Goal: Register for event/course

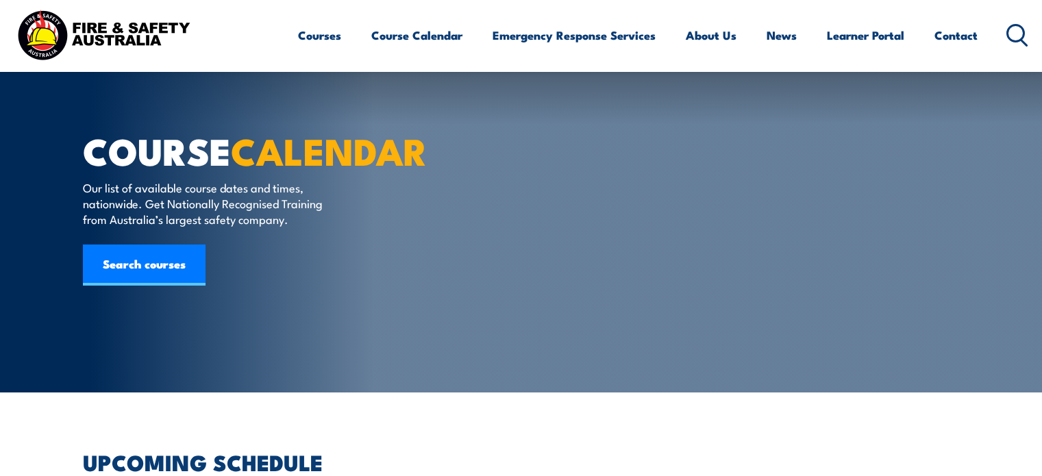
select select "10"
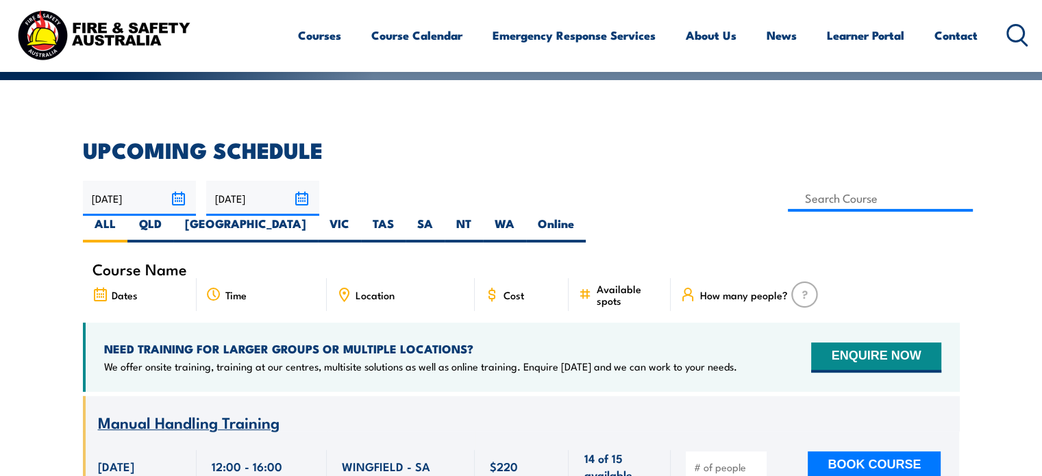
scroll to position [206, 0]
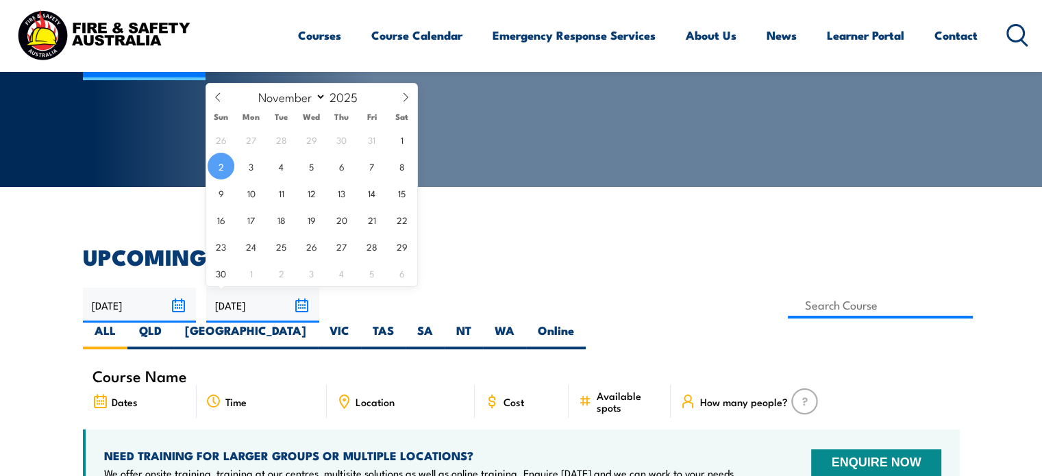
click at [306, 301] on input "[DATE]" at bounding box center [262, 305] width 113 height 35
click at [288, 197] on span "11" at bounding box center [281, 192] width 27 height 27
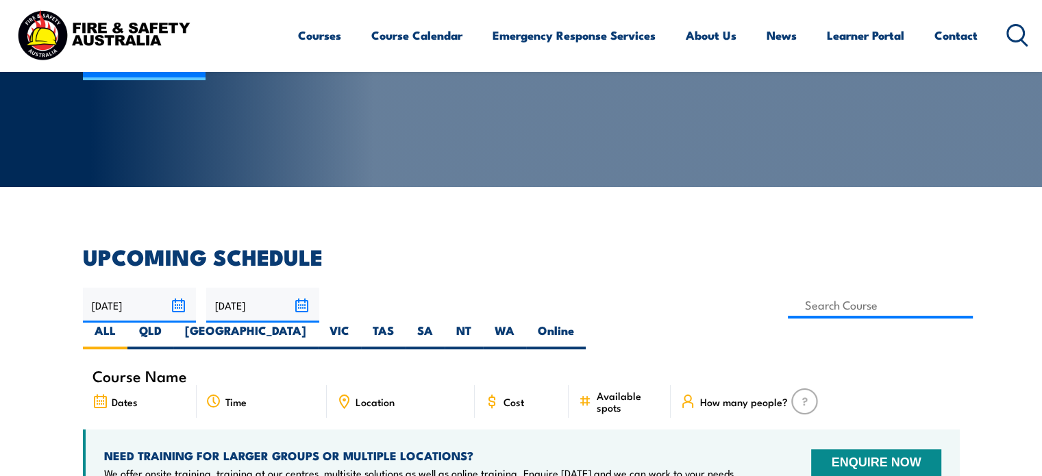
click at [309, 303] on input "11/11/2025" at bounding box center [262, 305] width 113 height 35
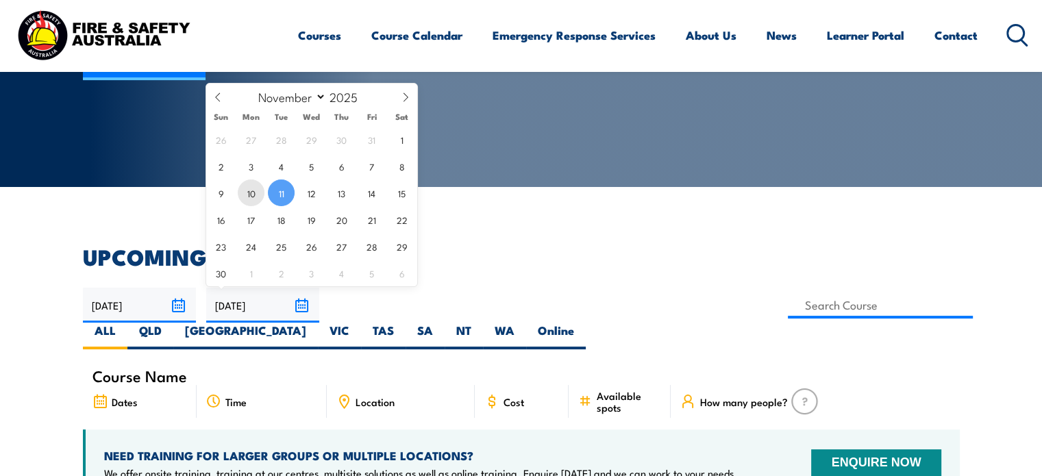
click at [254, 192] on span "10" at bounding box center [251, 192] width 27 height 27
type input "10/11/2025"
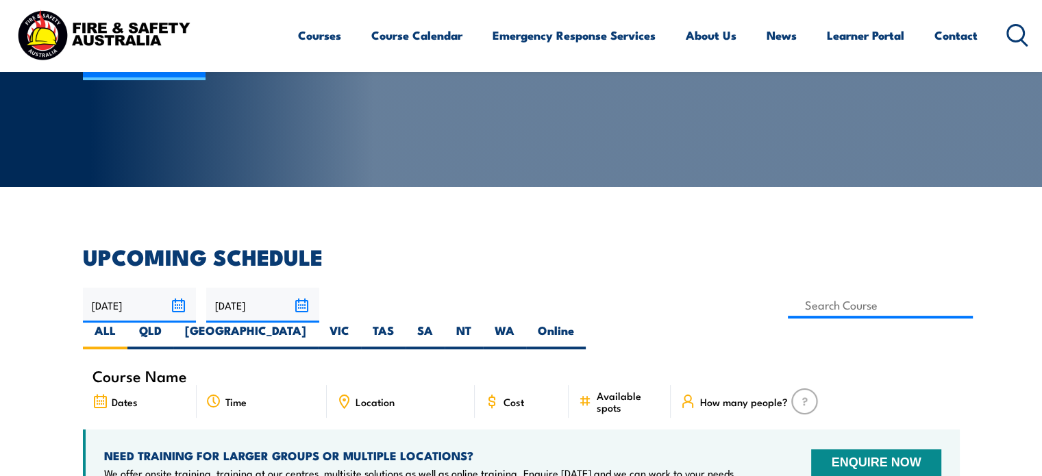
click at [173, 306] on input "[DATE]" at bounding box center [139, 305] width 113 height 35
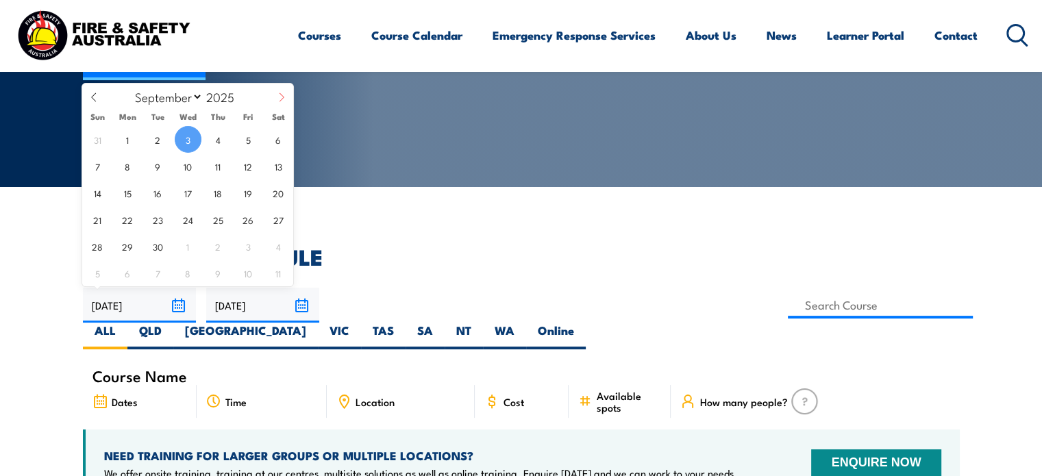
click at [274, 100] on span at bounding box center [281, 102] width 23 height 37
click at [275, 100] on span at bounding box center [281, 102] width 23 height 37
select select "10"
click at [134, 195] on span "10" at bounding box center [127, 192] width 27 height 27
type input "10/11/2025"
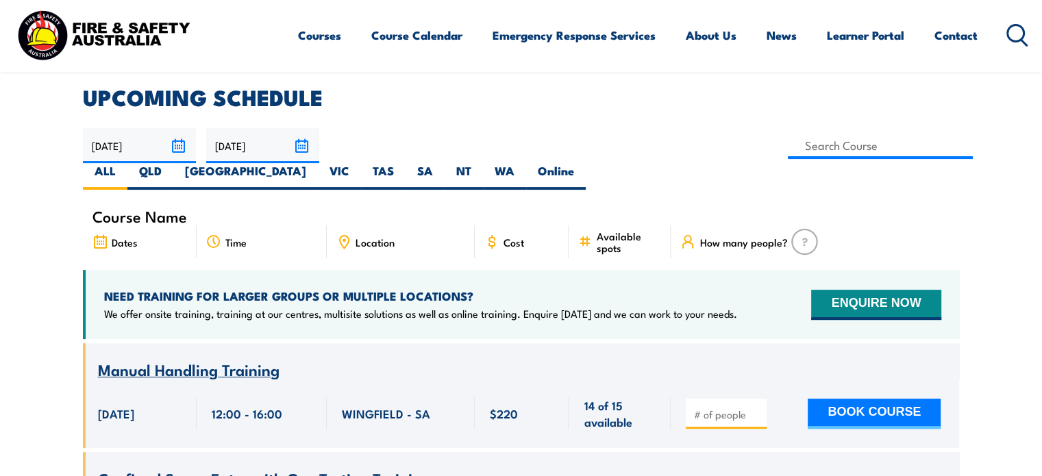
scroll to position [343, 0]
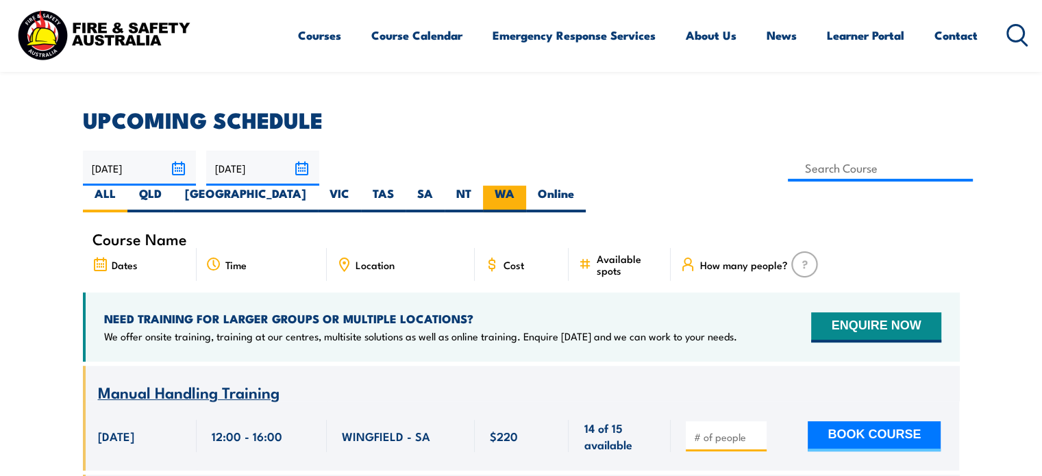
click at [526, 186] on label "WA" at bounding box center [504, 199] width 43 height 27
click at [523, 186] on input "WA" at bounding box center [518, 190] width 9 height 9
radio input "true"
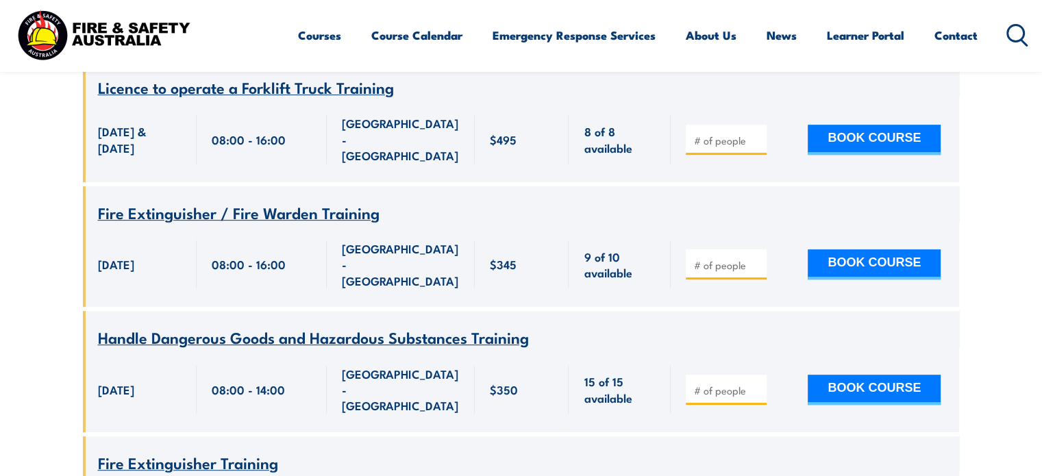
scroll to position [726, 0]
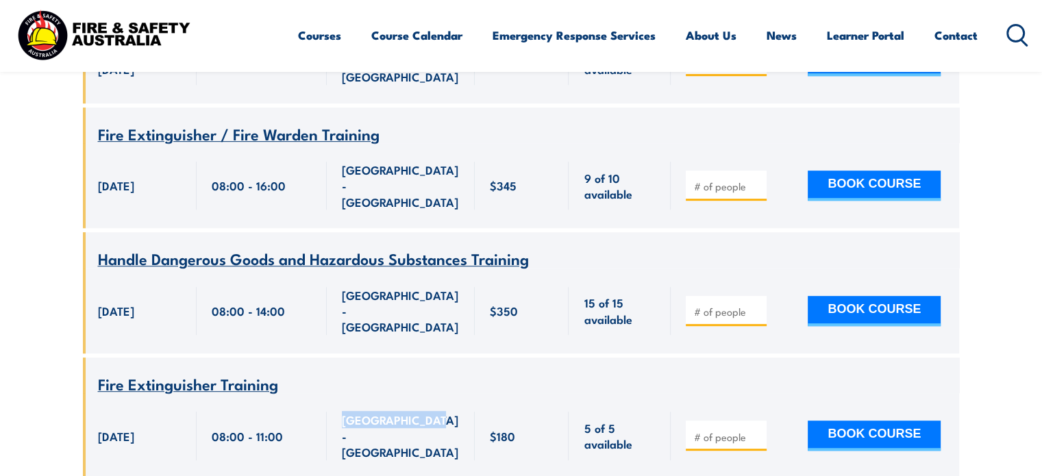
drag, startPoint x: 438, startPoint y: 373, endPoint x: 329, endPoint y: 367, distance: 109.1
click at [329, 393] on div "[GEOGRAPHIC_DATA] - [GEOGRAPHIC_DATA]" at bounding box center [401, 435] width 148 height 85
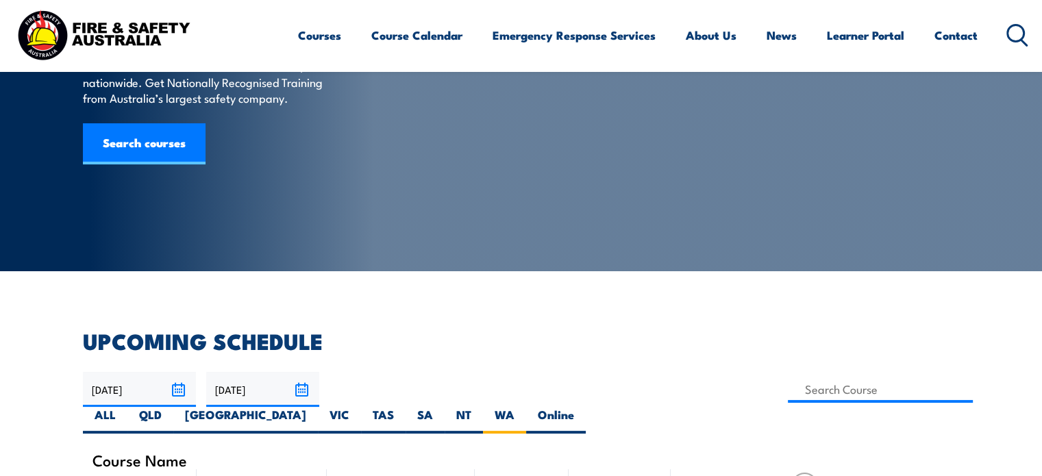
scroll to position [411, 0]
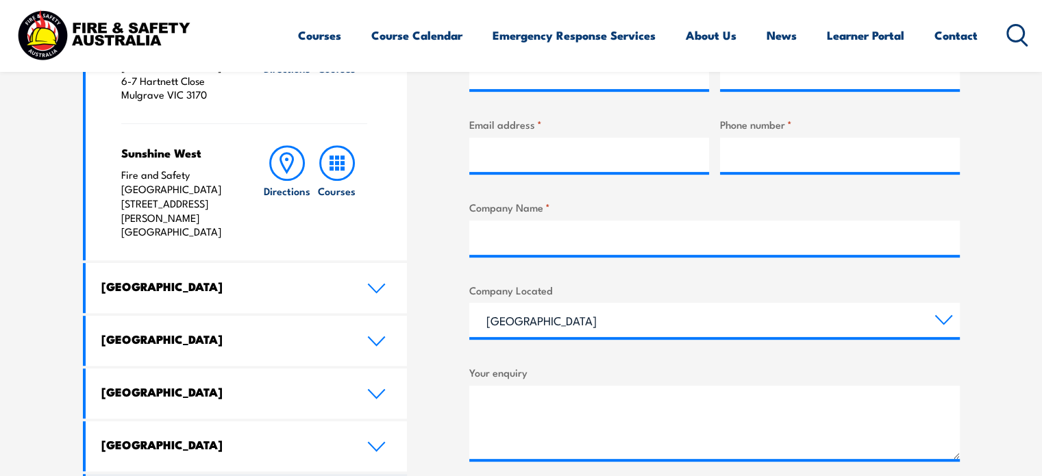
scroll to position [685, 0]
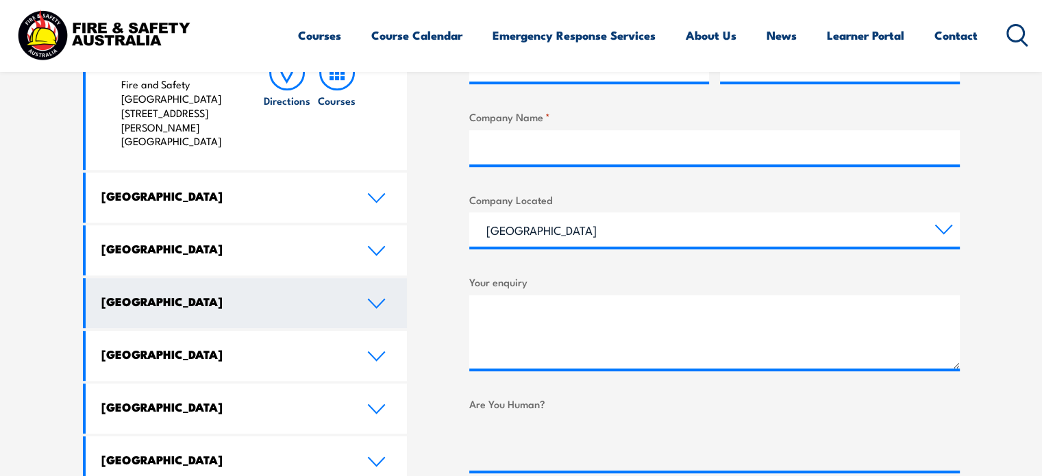
click at [357, 278] on link "Western Australia" at bounding box center [247, 303] width 322 height 50
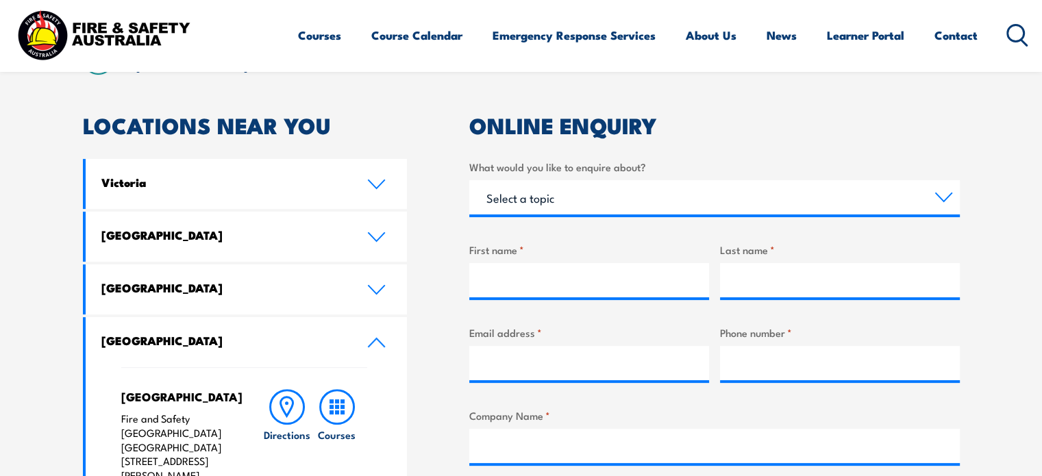
scroll to position [343, 0]
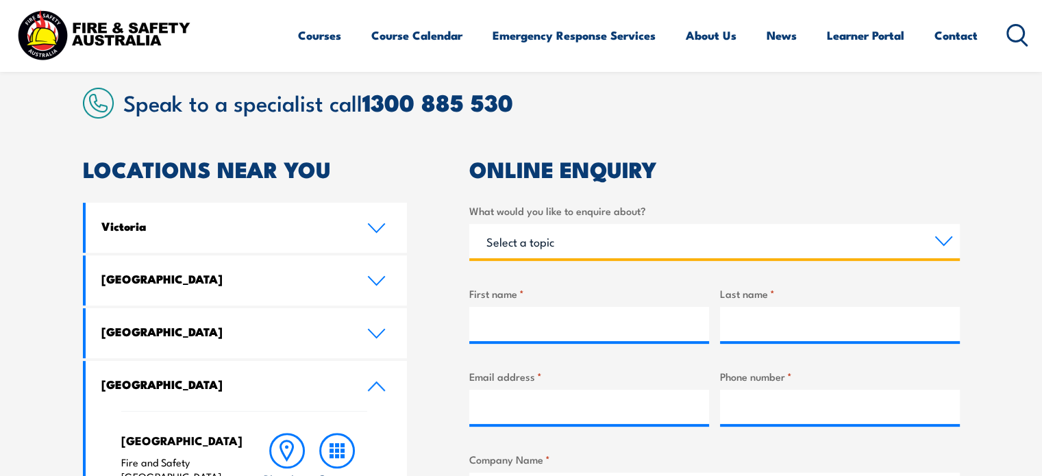
click at [597, 240] on select "Select a topic Training Emergency Response Services General Enquiry" at bounding box center [714, 241] width 491 height 34
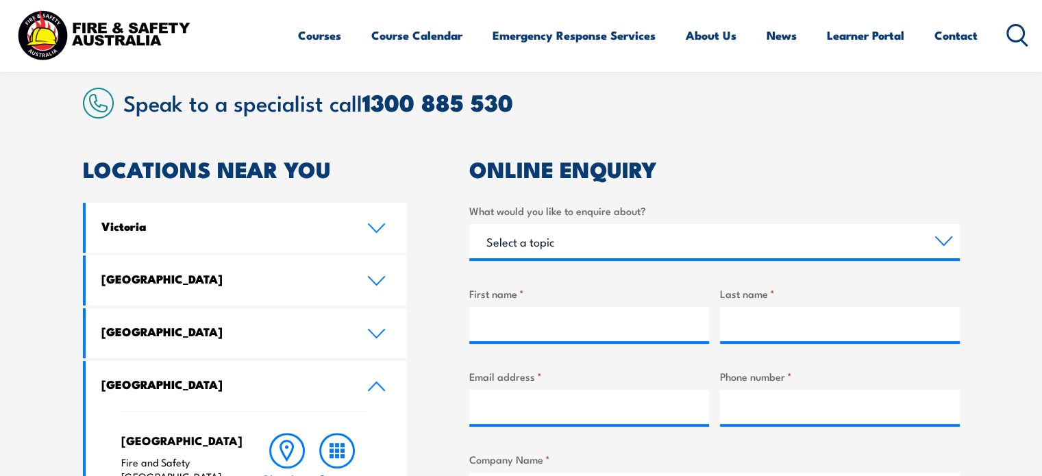
click at [423, 34] on link "Course Calendar" at bounding box center [416, 35] width 91 height 36
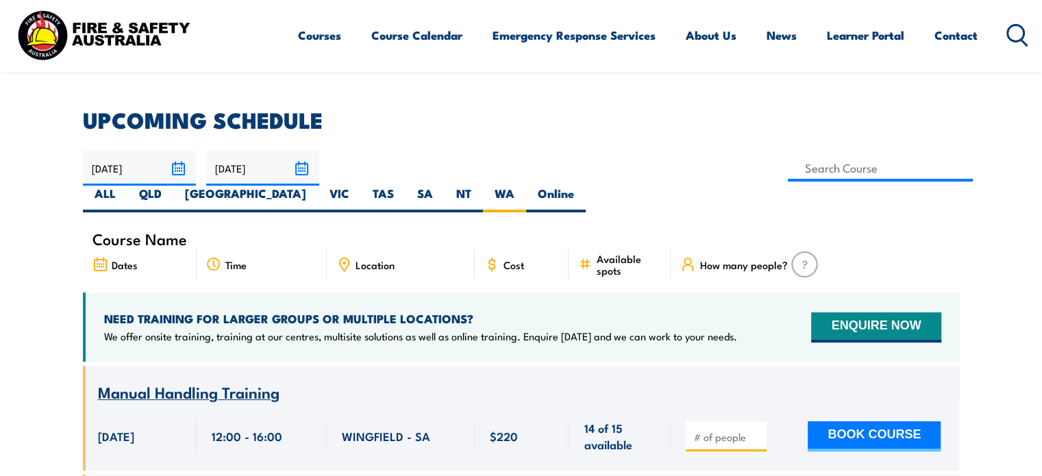
scroll to position [343, 0]
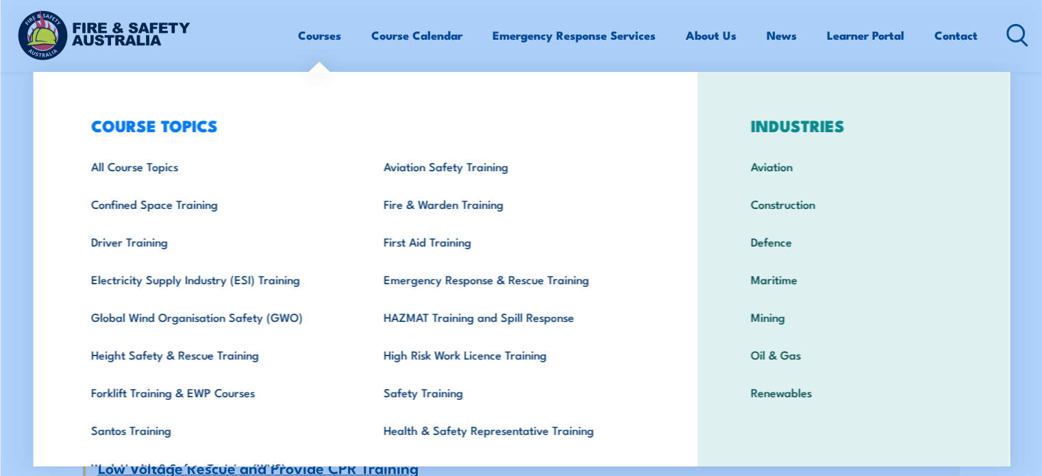
scroll to position [480, 0]
